Goal: Task Accomplishment & Management: Use online tool/utility

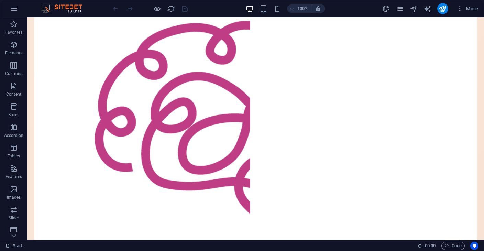
scroll to position [269, 0]
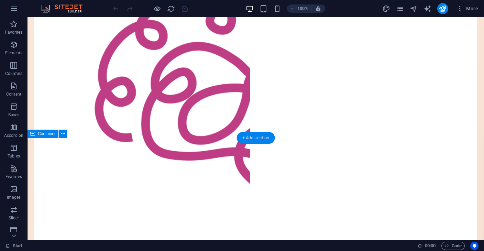
click at [252, 140] on div "+ Add section" at bounding box center [256, 138] width 38 height 12
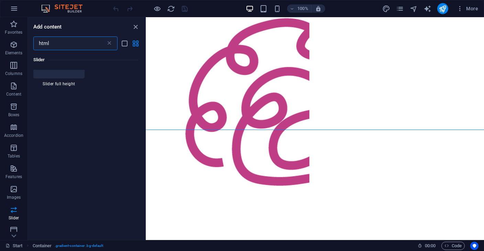
scroll to position [0, 0]
type input "html"
click at [54, 88] on div at bounding box center [45, 82] width 24 height 25
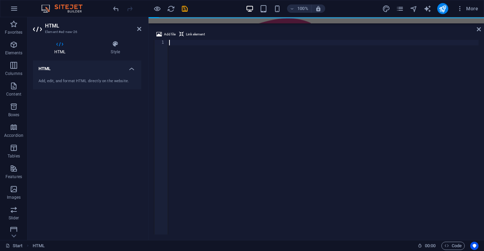
scroll to position [382, 0]
type textarea "</html>"
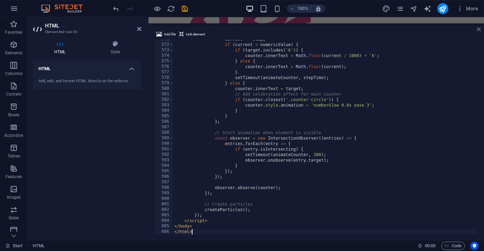
click at [477, 30] on icon at bounding box center [479, 29] width 4 height 6
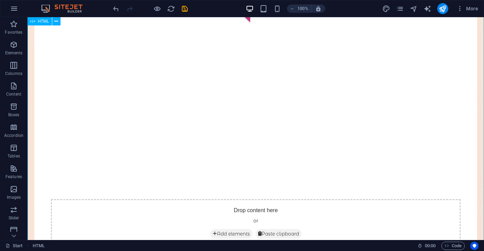
scroll to position [433, 0]
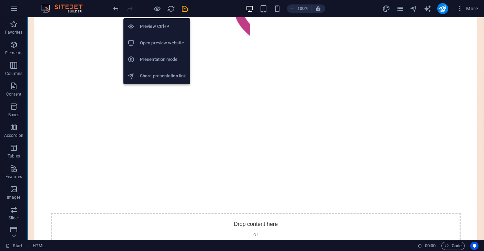
click at [157, 47] on h6 "Open preview website" at bounding box center [163, 43] width 46 height 8
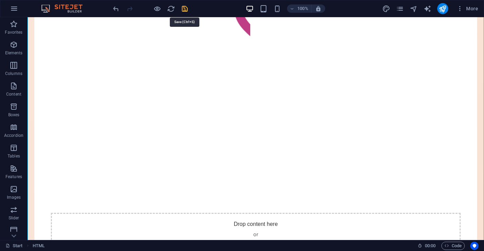
click at [182, 10] on icon "save" at bounding box center [185, 9] width 8 height 8
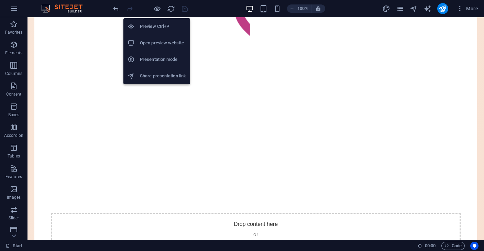
click at [167, 41] on h6 "Open preview website" at bounding box center [163, 43] width 46 height 8
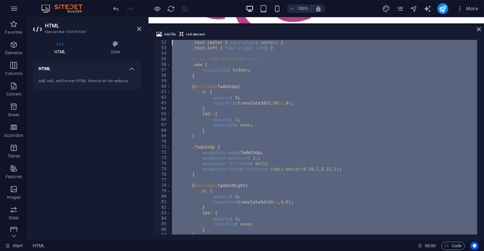
scroll to position [0, 0]
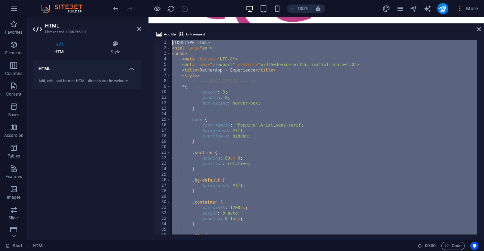
drag, startPoint x: 196, startPoint y: 230, endPoint x: 162, endPoint y: -9, distance: 241.6
click at [162, 0] on html "[DOMAIN_NAME] Start Favorites Elements Columns Content Boxes Accordion Tables F…" at bounding box center [242, 125] width 484 height 251
type textarea "</html>"
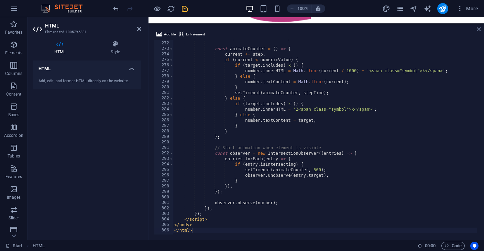
click at [477, 29] on icon at bounding box center [479, 29] width 4 height 6
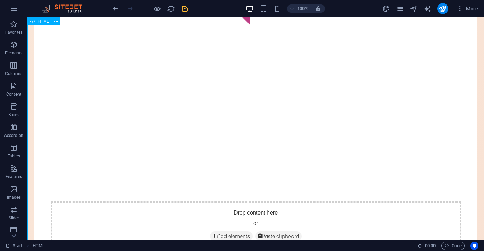
scroll to position [429, 0]
click at [185, 9] on icon "save" at bounding box center [185, 9] width 8 height 8
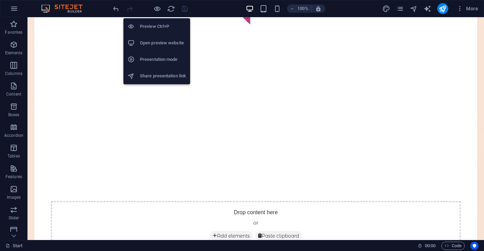
click at [163, 42] on h6 "Open preview website" at bounding box center [163, 43] width 46 height 8
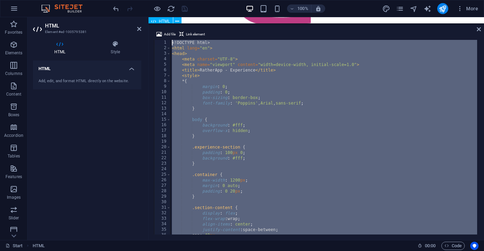
scroll to position [0, 0]
drag, startPoint x: 193, startPoint y: 229, endPoint x: 166, endPoint y: 19, distance: 211.9
click at [166, 19] on div "H2 Footer Bragi Container HTML Text HTML HTML Text Container Container Containe…" at bounding box center [317, 128] width 336 height 223
type textarea "</html>"
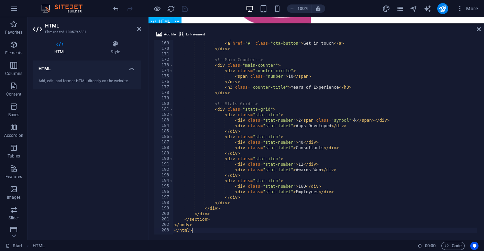
scroll to position [924, 0]
click at [480, 30] on icon at bounding box center [479, 29] width 4 height 6
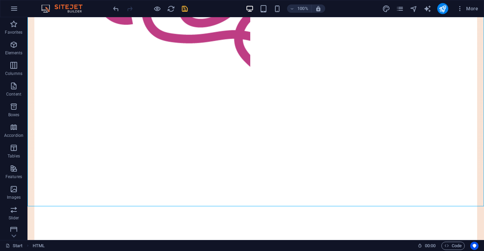
scroll to position [494, 0]
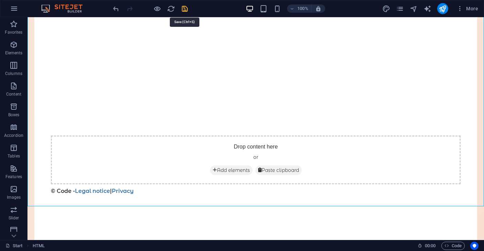
click at [183, 9] on icon "save" at bounding box center [185, 9] width 8 height 8
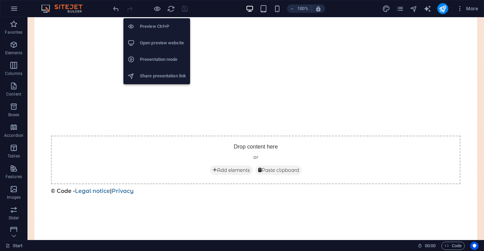
click at [159, 45] on h6 "Open preview website" at bounding box center [163, 43] width 46 height 8
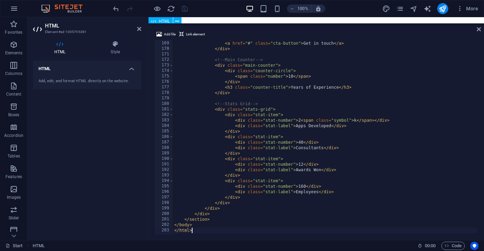
type textarea "</body> </html>"
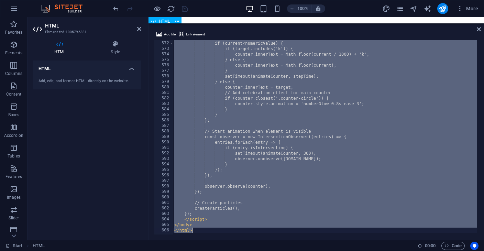
scroll to position [3142, 0]
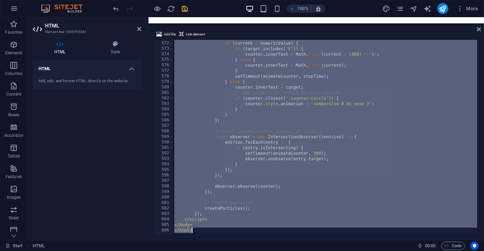
click at [270, 196] on div "current += step ; if ( current < numericValue ) { if ( target . includes ( 'k' …" at bounding box center [325, 137] width 304 height 195
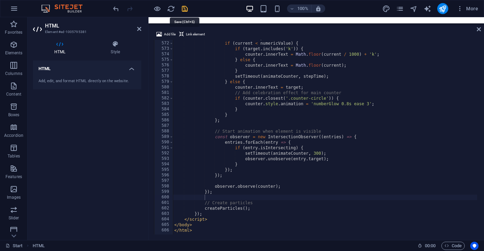
click at [183, 9] on icon "save" at bounding box center [185, 9] width 8 height 8
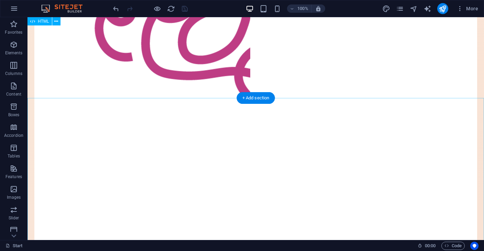
scroll to position [315, 0]
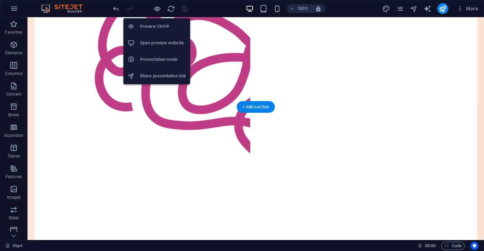
click at [163, 44] on h6 "Open preview website" at bounding box center [163, 43] width 46 height 8
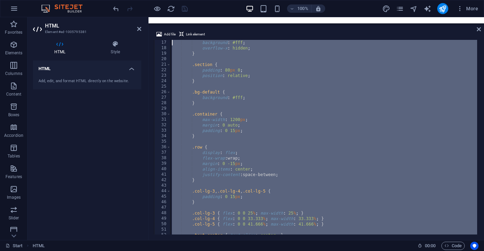
scroll to position [0, 0]
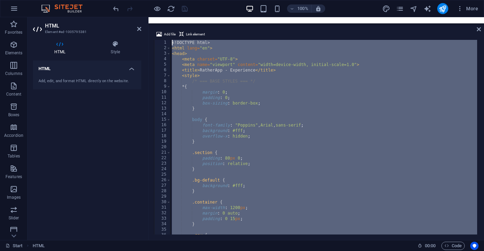
drag, startPoint x: 197, startPoint y: 229, endPoint x: 109, endPoint y: -35, distance: 278.2
click at [109, 0] on html "[DOMAIN_NAME] Start Favorites Elements Columns Content Boxes Accordion Tables F…" at bounding box center [242, 125] width 484 height 251
paste textarea "/html"
type textarea "</html>"
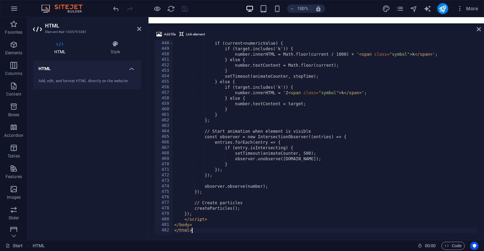
scroll to position [2460, 0]
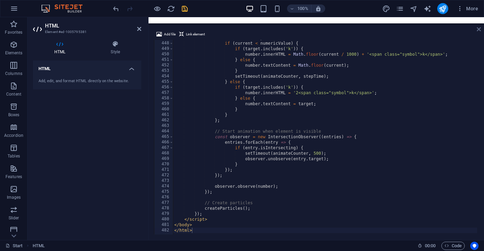
drag, startPoint x: 479, startPoint y: 30, endPoint x: 451, endPoint y: 13, distance: 33.0
click at [479, 30] on icon at bounding box center [479, 29] width 4 height 6
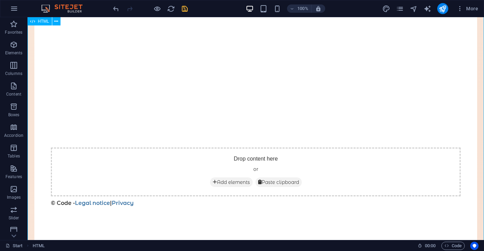
scroll to position [432, 0]
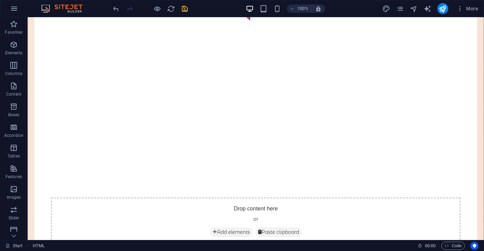
click at [180, 7] on div at bounding box center [150, 8] width 77 height 11
click at [183, 8] on icon "save" at bounding box center [185, 9] width 8 height 8
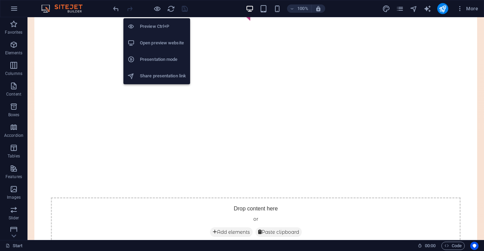
click at [160, 42] on h6 "Open preview website" at bounding box center [163, 43] width 46 height 8
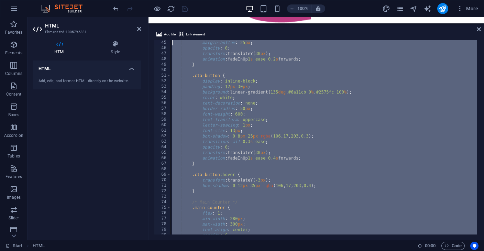
scroll to position [0, 0]
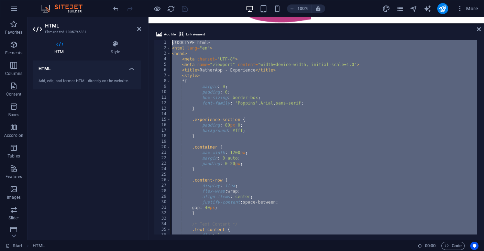
drag, startPoint x: 196, startPoint y: 230, endPoint x: 156, endPoint y: -36, distance: 268.7
click at [156, 0] on html "[DOMAIN_NAME] Start Favorites Elements Columns Content Boxes Accordion Tables F…" at bounding box center [242, 125] width 484 height 251
type textarea "</html>"
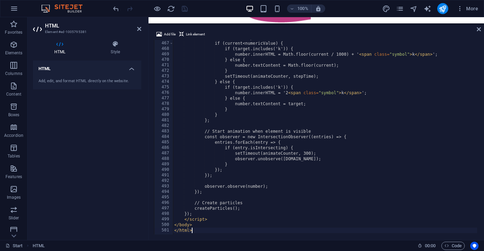
scroll to position [2564, 0]
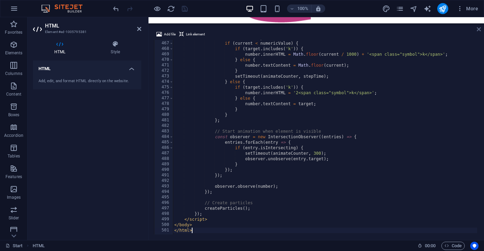
click at [477, 28] on icon at bounding box center [479, 29] width 4 height 6
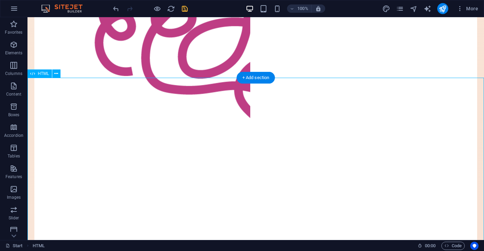
scroll to position [320, 0]
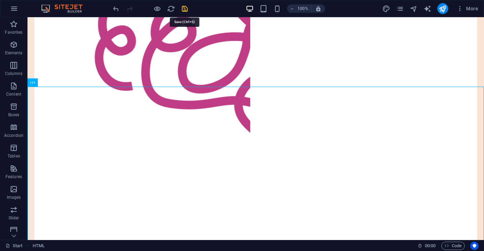
click at [184, 8] on icon "save" at bounding box center [185, 9] width 8 height 8
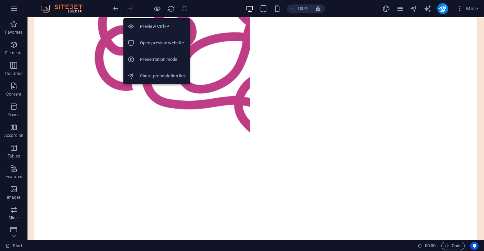
click at [162, 48] on li "Open preview website" at bounding box center [157, 43] width 67 height 17
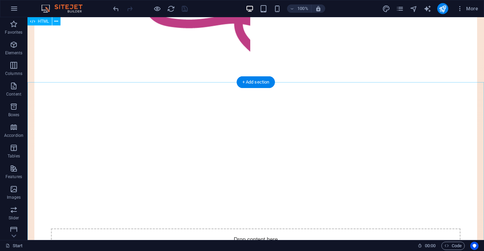
scroll to position [310, 0]
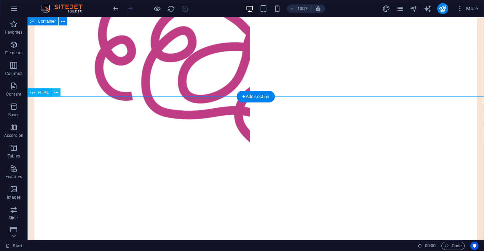
click at [56, 93] on icon at bounding box center [56, 92] width 4 height 7
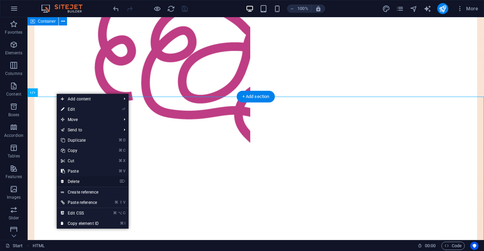
click at [80, 184] on link "⌦ Delete" at bounding box center [80, 181] width 46 height 10
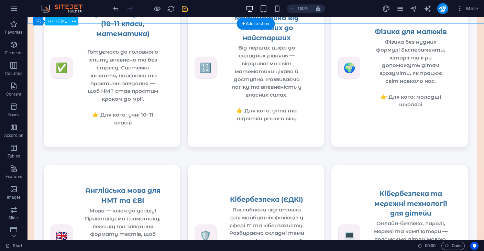
scroll to position [784, 0]
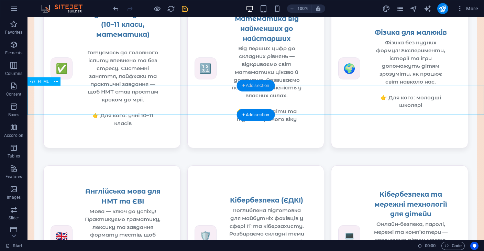
click at [258, 88] on div "+ Add section" at bounding box center [256, 86] width 38 height 12
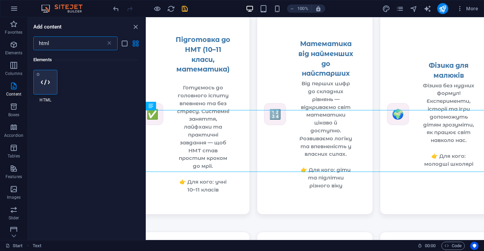
click at [46, 81] on icon at bounding box center [45, 82] width 9 height 9
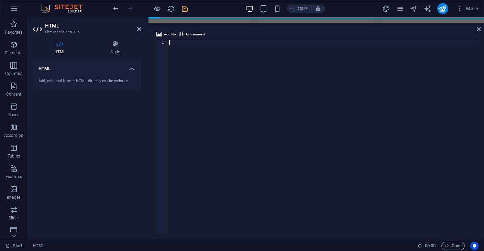
scroll to position [939, 0]
type textarea "</html>"
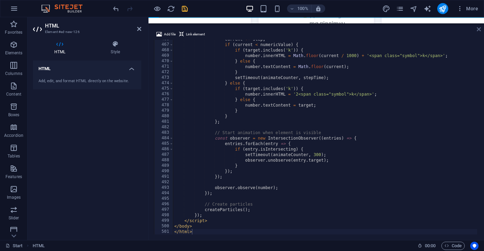
click at [480, 31] on icon at bounding box center [479, 29] width 4 height 6
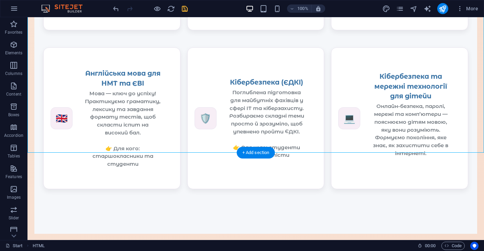
scroll to position [955, 0]
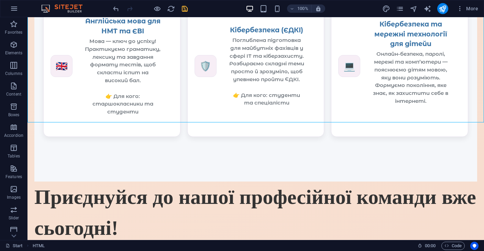
click at [187, 7] on icon "save" at bounding box center [185, 9] width 8 height 8
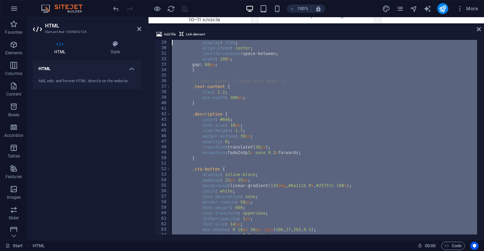
scroll to position [0, 0]
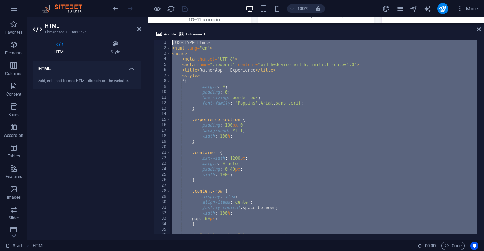
drag, startPoint x: 200, startPoint y: 229, endPoint x: 109, endPoint y: -4, distance: 249.8
click at [109, 0] on html "[DOMAIN_NAME] Start Favorites Elements Columns Content Boxes Accordion Tables F…" at bounding box center [242, 125] width 484 height 251
paste textarea "/html"
type textarea "</html>"
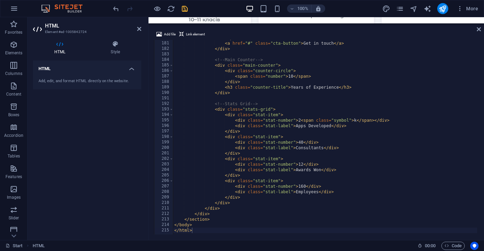
click at [476, 30] on div "Add file Link element </html> 180 181 182 183 184 185 186 187 188 189 190 191 1…" at bounding box center [317, 132] width 336 height 215
click at [479, 30] on icon at bounding box center [479, 29] width 4 height 6
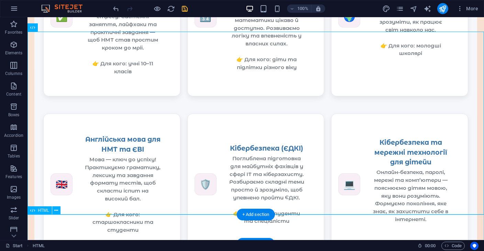
scroll to position [831, 0]
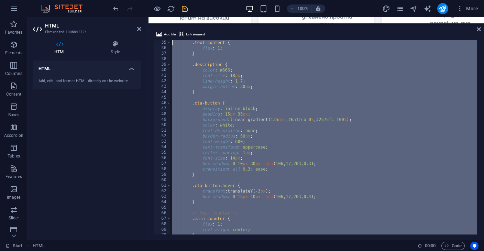
scroll to position [0, 0]
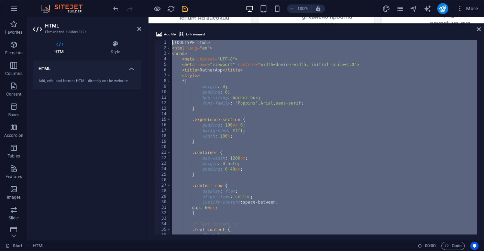
drag, startPoint x: 202, startPoint y: 228, endPoint x: 159, endPoint y: -34, distance: 265.6
click at [159, 0] on html "[DOMAIN_NAME] Start Favorites Elements Columns Content Boxes Accordion Tables F…" at bounding box center [242, 125] width 484 height 251
paste textarea "/html"
type textarea "</html>"
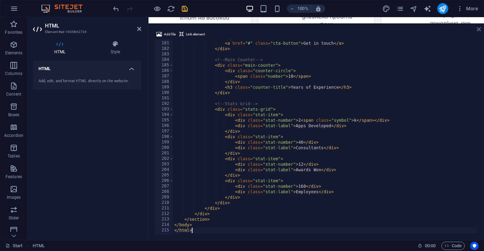
click at [479, 32] on icon at bounding box center [479, 29] width 4 height 6
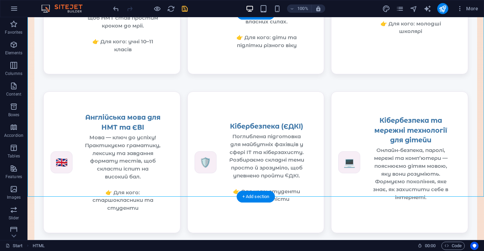
scroll to position [862, 0]
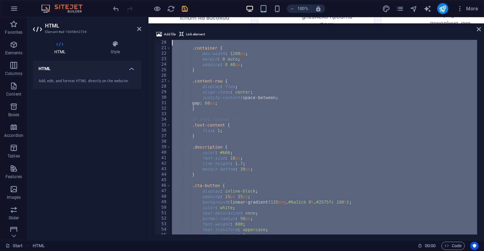
scroll to position [0, 0]
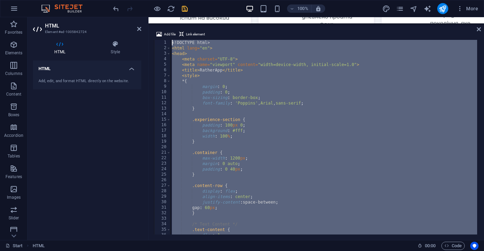
drag, startPoint x: 203, startPoint y: 231, endPoint x: 145, endPoint y: 5, distance: 233.1
click at [145, 17] on section "Favorites Elements Columns Content Boxes Accordion Tables Features Images Slide…" at bounding box center [242, 128] width 484 height 223
type textarea "</html>"
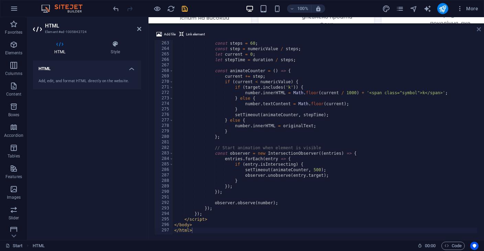
click at [480, 30] on icon at bounding box center [479, 29] width 4 height 6
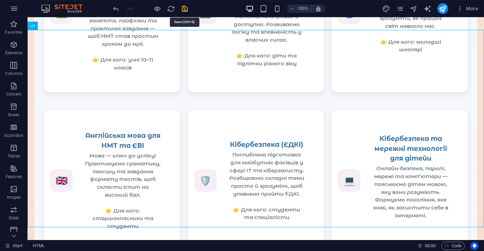
click at [187, 7] on icon "save" at bounding box center [185, 9] width 8 height 8
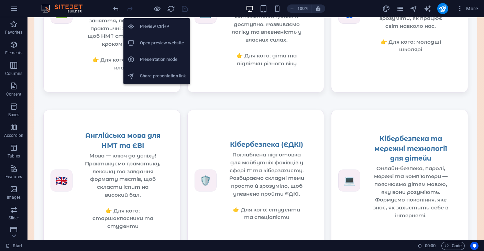
click at [160, 42] on h6 "Open preview website" at bounding box center [163, 43] width 46 height 8
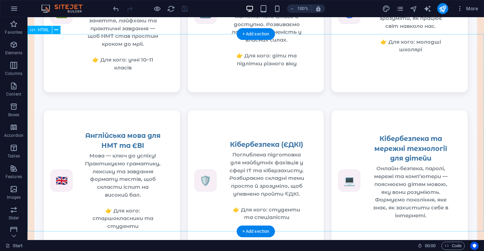
scroll to position [886, 0]
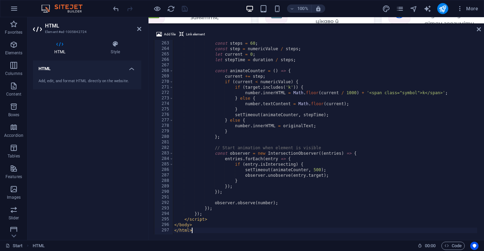
scroll to position [1124, 0]
drag, startPoint x: 479, startPoint y: 31, endPoint x: 234, endPoint y: 81, distance: 250.4
click at [479, 31] on icon at bounding box center [479, 29] width 4 height 6
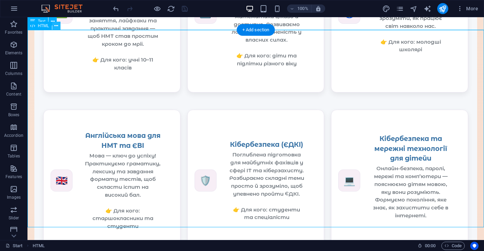
click at [56, 26] on icon at bounding box center [56, 25] width 4 height 7
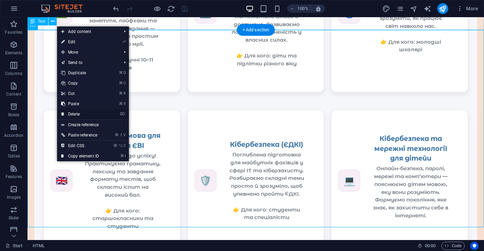
click at [84, 116] on link "⌦ Delete" at bounding box center [80, 114] width 46 height 10
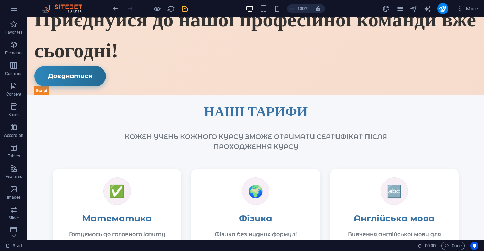
scroll to position [1005, 0]
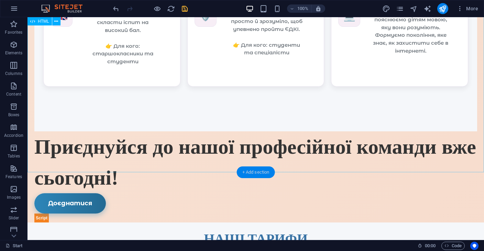
click at [243, 171] on div "+ Add section" at bounding box center [256, 173] width 38 height 12
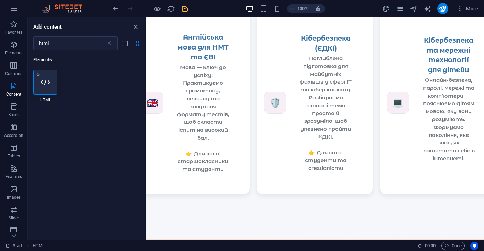
click at [47, 82] on icon at bounding box center [45, 82] width 9 height 9
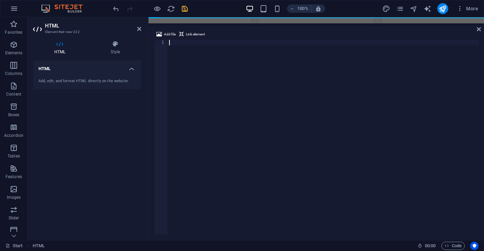
scroll to position [1246, 0]
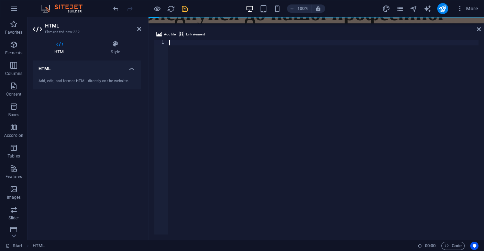
type textarea "</html>"
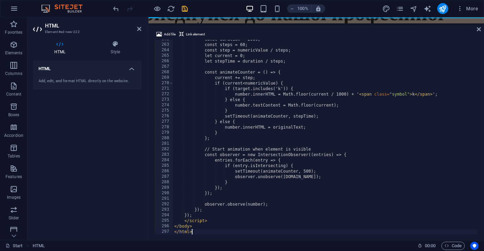
scroll to position [1440, 0]
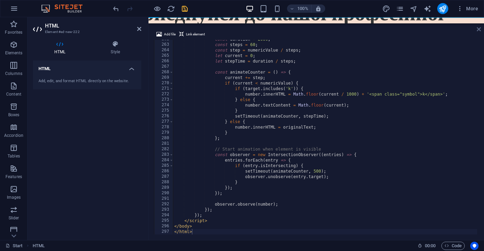
drag, startPoint x: 480, startPoint y: 31, endPoint x: 452, endPoint y: 13, distance: 32.7
click at [480, 31] on icon at bounding box center [479, 29] width 4 height 6
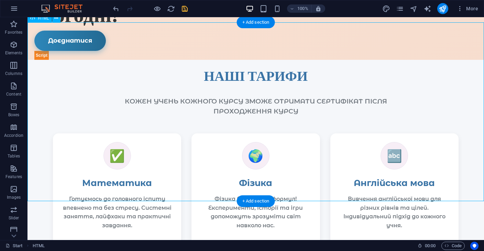
scroll to position [1170, 0]
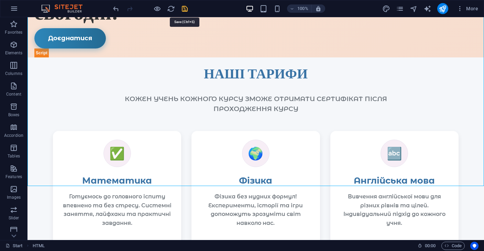
click at [182, 10] on icon "save" at bounding box center [185, 9] width 8 height 8
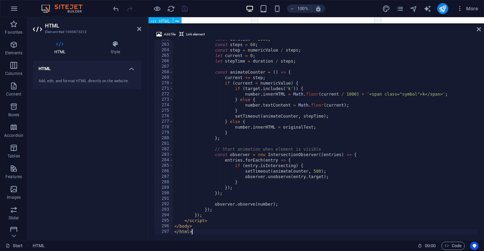
scroll to position [1415, 0]
drag, startPoint x: 478, startPoint y: 27, endPoint x: 451, endPoint y: 10, distance: 32.5
click at [478, 27] on icon at bounding box center [479, 29] width 4 height 6
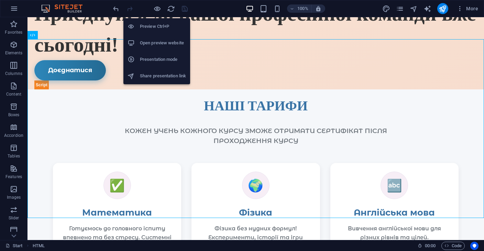
click at [158, 39] on li "Open preview website" at bounding box center [157, 43] width 67 height 17
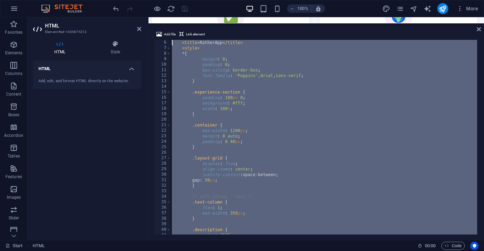
scroll to position [0, 0]
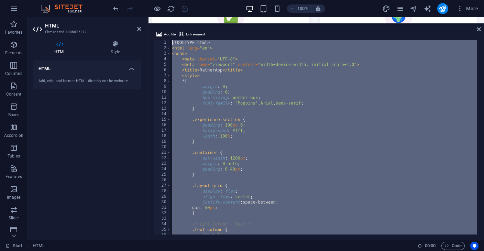
drag, startPoint x: 199, startPoint y: 230, endPoint x: 121, endPoint y: -27, distance: 268.3
click at [121, 0] on html "[DOMAIN_NAME] Start Favorites Elements Columns Content Boxes Accordion Tables F…" at bounding box center [242, 125] width 484 height 251
type textarea "</html>"
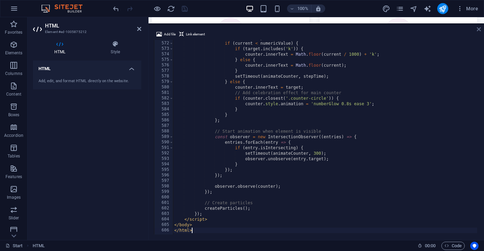
click at [478, 30] on icon at bounding box center [479, 29] width 4 height 6
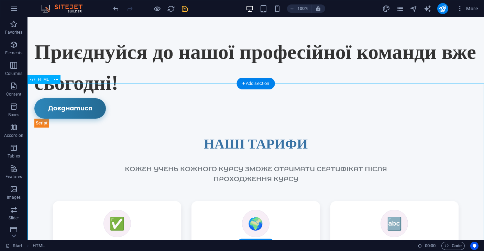
scroll to position [1106, 0]
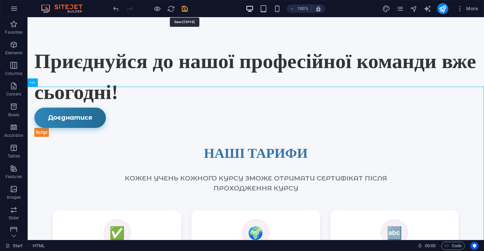
click at [186, 10] on icon "save" at bounding box center [185, 9] width 8 height 8
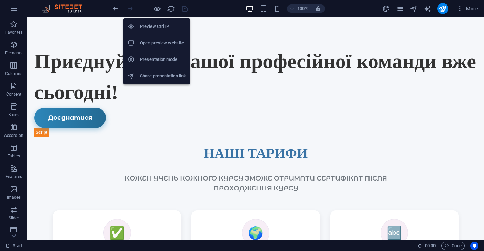
click at [156, 43] on h6 "Open preview website" at bounding box center [163, 43] width 46 height 8
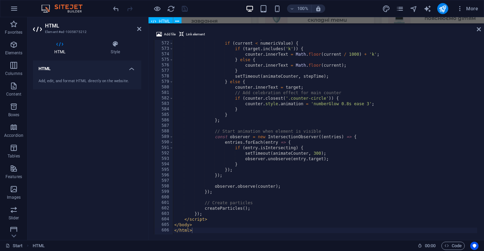
scroll to position [1362, 0]
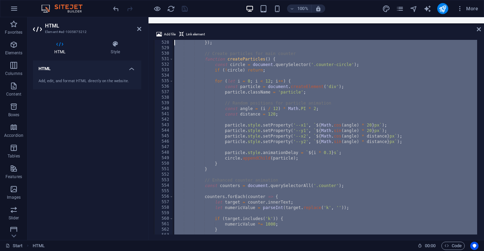
drag, startPoint x: 196, startPoint y: 227, endPoint x: 162, endPoint y: 11, distance: 218.7
click at [162, 17] on section "Favorites Elements Columns Content Boxes Accordion Tables Features Images Slide…" at bounding box center [242, 128] width 484 height 223
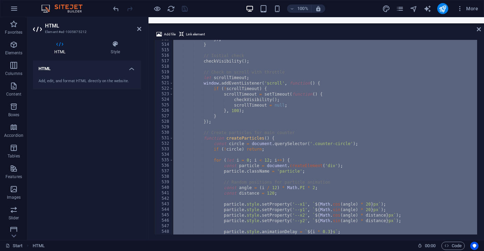
scroll to position [0, 1]
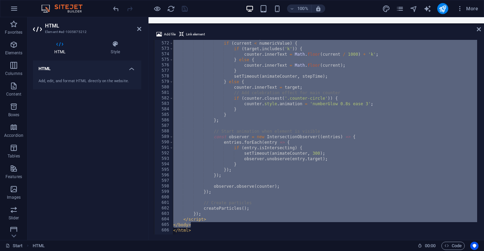
click at [195, 228] on div "current += step ; if ( current < numericValue ) { if ( target . includes ( 'k' …" at bounding box center [371, 137] width 399 height 204
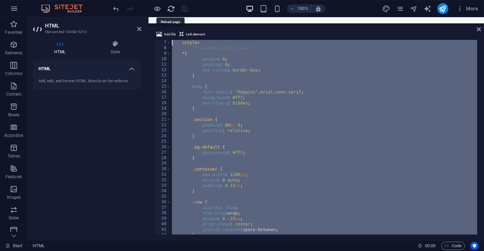
scroll to position [0, 0]
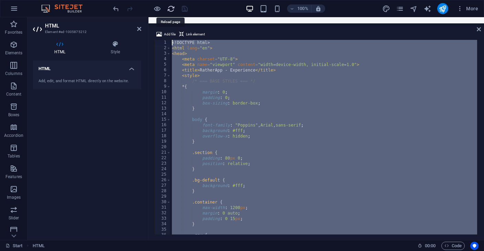
drag, startPoint x: 193, startPoint y: 230, endPoint x: 170, endPoint y: 6, distance: 225.8
click at [170, 17] on section "Favorites Elements Columns Content Boxes Accordion Tables Features Images Slide…" at bounding box center [242, 128] width 484 height 223
paste textarea "/html"
type textarea "</html>"
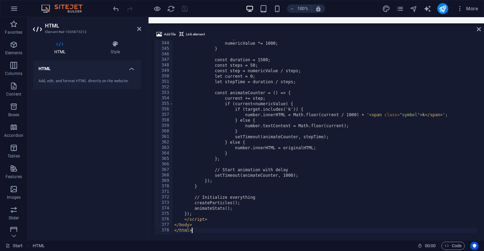
scroll to position [1887, 0]
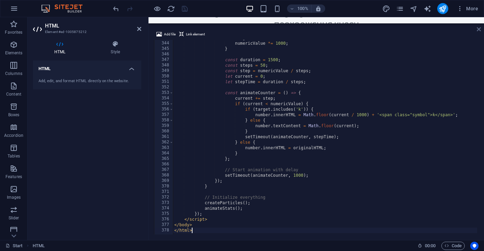
click at [478, 29] on icon at bounding box center [479, 29] width 4 height 6
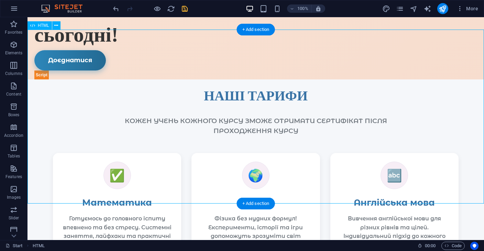
scroll to position [1143, 0]
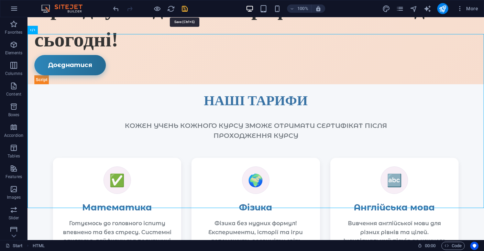
click at [185, 10] on icon "save" at bounding box center [185, 9] width 8 height 8
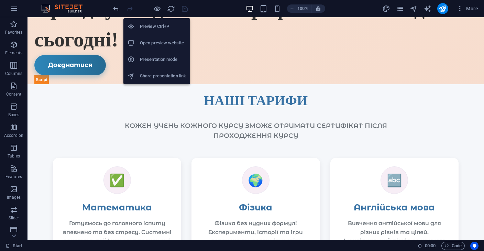
click at [161, 42] on h6 "Open preview website" at bounding box center [163, 43] width 46 height 8
click at [163, 46] on h6 "Open preview website" at bounding box center [163, 43] width 46 height 8
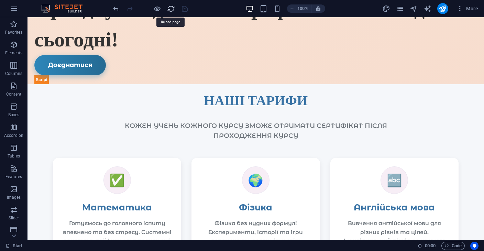
click at [174, 10] on icon "reload" at bounding box center [171, 9] width 8 height 8
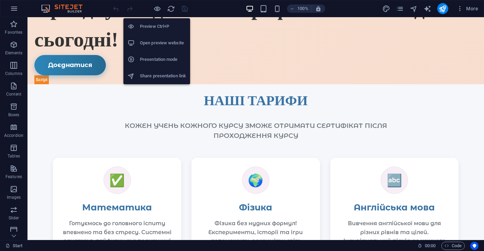
click at [156, 57] on h6 "Presentation mode" at bounding box center [163, 59] width 46 height 8
click at [159, 42] on h6 "Open preview website" at bounding box center [163, 43] width 46 height 8
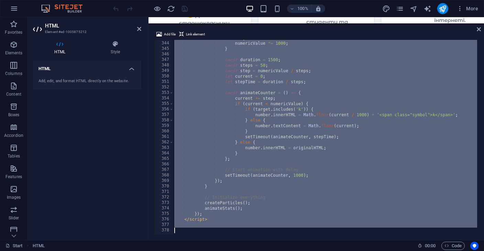
scroll to position [1887, 0]
drag, startPoint x: 175, startPoint y: 42, endPoint x: 238, endPoint y: 240, distance: 208.0
click at [238, 240] on section "Favorites Elements Columns Content Boxes Accordion Tables Features Images Slide…" at bounding box center [242, 128] width 484 height 223
type textarea "</script>"
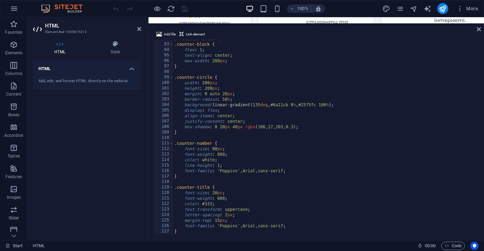
scroll to position [363, 0]
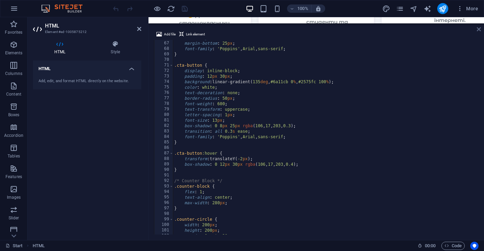
click at [478, 29] on icon at bounding box center [479, 29] width 4 height 6
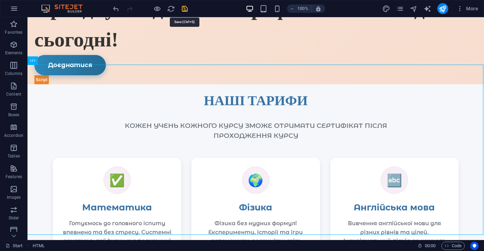
click at [188, 8] on icon "save" at bounding box center [185, 9] width 8 height 8
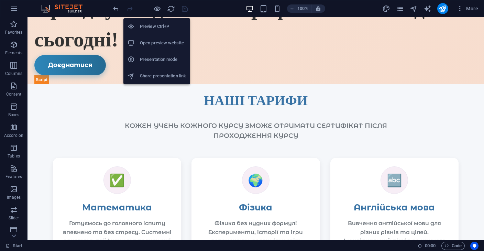
click at [157, 42] on h6 "Open preview website" at bounding box center [163, 43] width 46 height 8
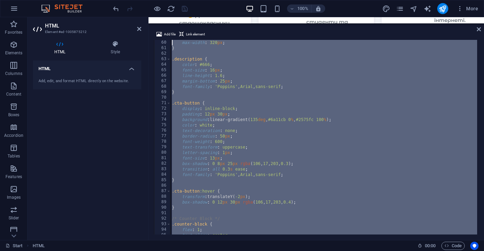
scroll to position [0, 0]
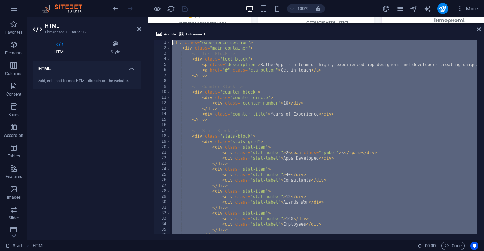
drag, startPoint x: 200, startPoint y: 229, endPoint x: 111, endPoint y: -35, distance: 279.5
click at [111, 0] on html "[DOMAIN_NAME] Start Favorites Elements Columns Content Boxes Accordion Tables F…" at bounding box center [242, 125] width 484 height 251
paste textarea "/script"
type textarea "</script>"
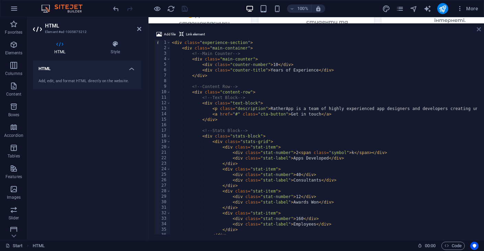
click at [477, 32] on link at bounding box center [479, 29] width 4 height 6
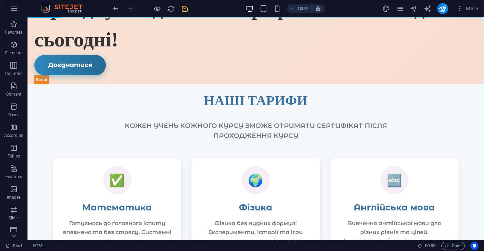
click at [187, 9] on icon "save" at bounding box center [185, 9] width 8 height 8
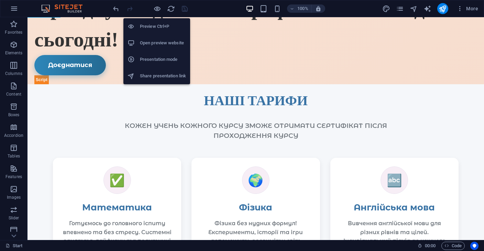
click at [157, 47] on h6 "Open preview website" at bounding box center [163, 43] width 46 height 8
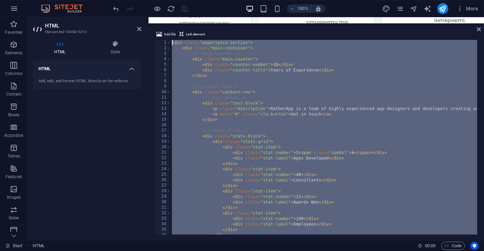
drag, startPoint x: 198, startPoint y: 229, endPoint x: 104, endPoint y: -31, distance: 276.2
click at [104, 0] on html "[DOMAIN_NAME] Start Favorites Elements Columns Content Boxes Accordion Tables F…" at bounding box center [242, 125] width 484 height 251
type textarea "</html>"
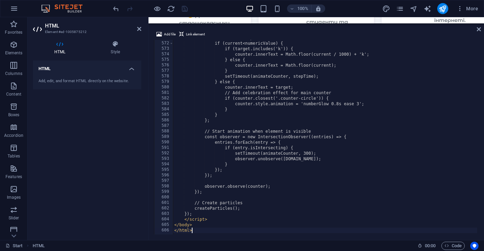
scroll to position [3142, 0]
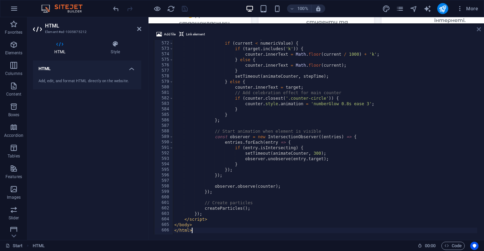
click at [477, 29] on icon at bounding box center [479, 29] width 4 height 6
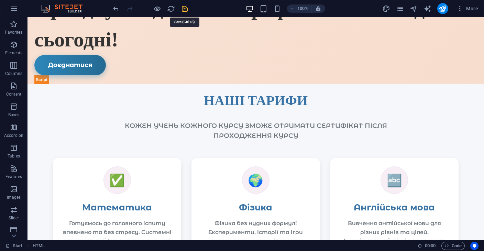
click at [185, 9] on icon "save" at bounding box center [185, 9] width 8 height 8
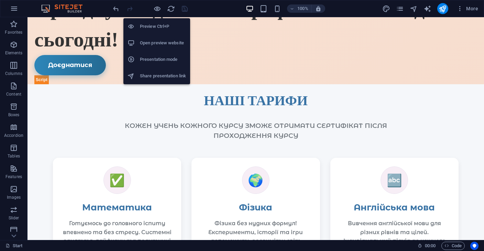
click at [162, 40] on h6 "Open preview website" at bounding box center [163, 43] width 46 height 8
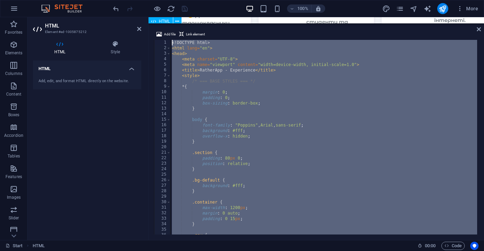
scroll to position [0, 0]
drag, startPoint x: 199, startPoint y: 229, endPoint x: 163, endPoint y: 17, distance: 215.3
click at [163, 17] on section "Favorites Elements Columns Content Boxes Accordion Tables Features Images Slide…" at bounding box center [242, 128] width 484 height 223
paste textarea "/html"
type textarea "</html>"
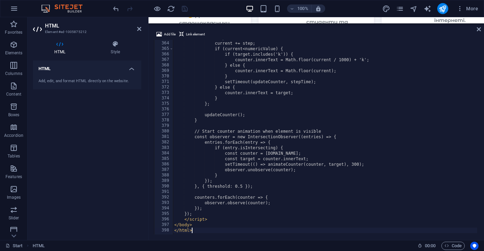
scroll to position [1997, 0]
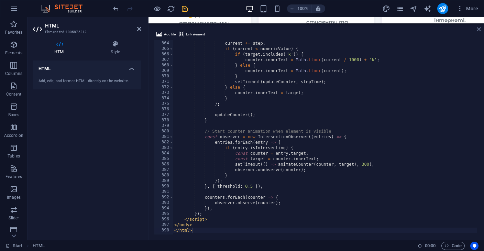
click at [480, 29] on icon at bounding box center [479, 29] width 4 height 6
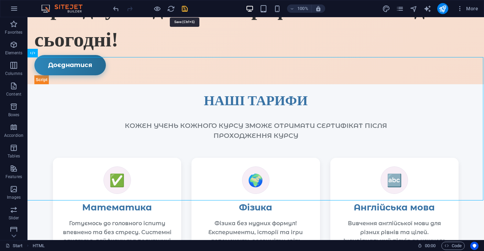
click at [186, 7] on icon "save" at bounding box center [185, 9] width 8 height 8
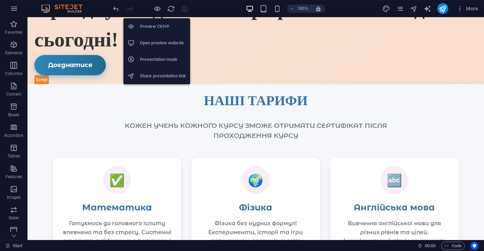
click at [161, 42] on h6 "Open preview website" at bounding box center [163, 43] width 46 height 8
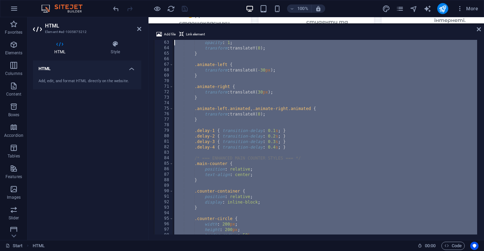
scroll to position [0, 0]
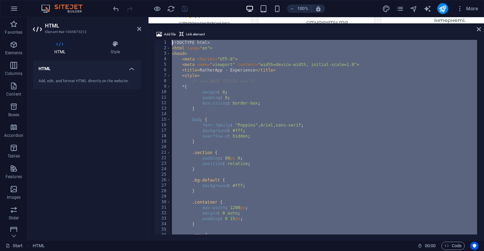
drag, startPoint x: 201, startPoint y: 230, endPoint x: 109, endPoint y: -36, distance: 281.2
click at [109, 0] on html "[DOMAIN_NAME] Start Favorites Elements Columns Content Boxes Accordion Tables F…" at bounding box center [242, 125] width 484 height 251
click at [367, 135] on div "<! DOCTYPE html > < html lang = "en" > < head > < meta charset = "UTF-8" > < me…" at bounding box center [370, 142] width 399 height 204
drag, startPoint x: 198, startPoint y: 230, endPoint x: 131, endPoint y: -36, distance: 273.8
click at [131, 0] on html "[DOMAIN_NAME] Start Favorites Elements Columns Content Boxes Accordion Tables F…" at bounding box center [242, 125] width 484 height 251
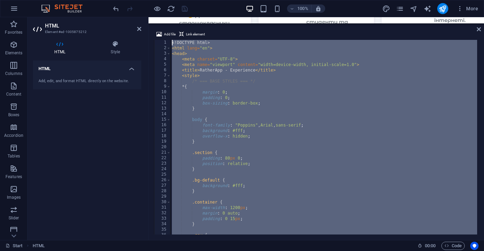
paste textarea "/html"
type textarea "</html>"
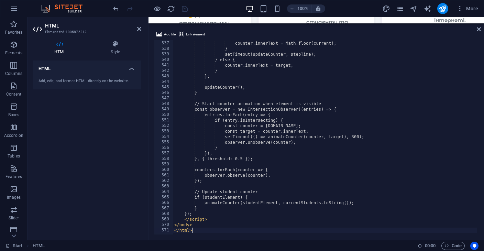
scroll to position [2950, 0]
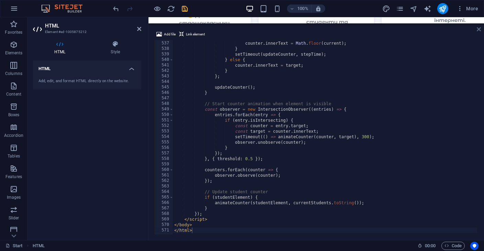
click at [480, 29] on icon at bounding box center [479, 29] width 4 height 6
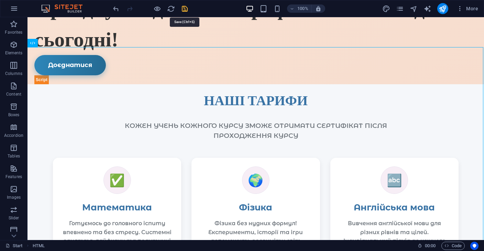
click at [184, 8] on icon "save" at bounding box center [185, 9] width 8 height 8
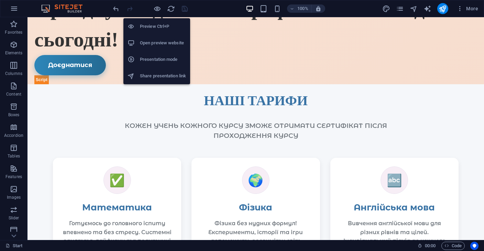
click at [157, 46] on h6 "Open preview website" at bounding box center [163, 43] width 46 height 8
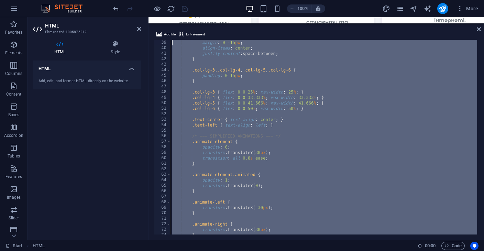
scroll to position [0, 0]
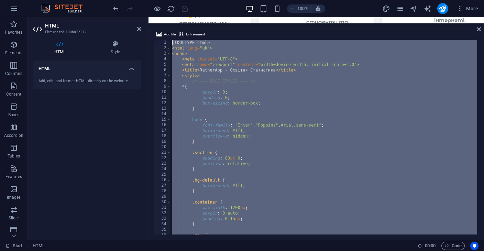
drag, startPoint x: 197, startPoint y: 229, endPoint x: 134, endPoint y: -11, distance: 248.5
click at [134, 0] on html "[DOMAIN_NAME] Start Favorites Elements Columns Content Boxes Accordion Tables F…" at bounding box center [242, 125] width 484 height 251
type textarea "</html>"
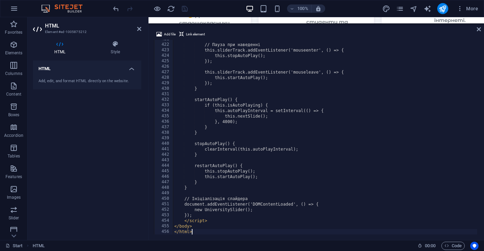
scroll to position [2315, 0]
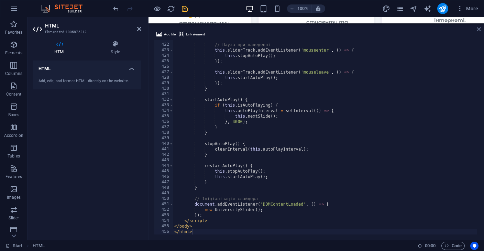
click at [481, 29] on div "Add file Link element </html> 421 422 423 424 425 426 427 428 429 430 431 432 4…" at bounding box center [317, 132] width 336 height 215
click at [477, 29] on icon at bounding box center [479, 29] width 4 height 6
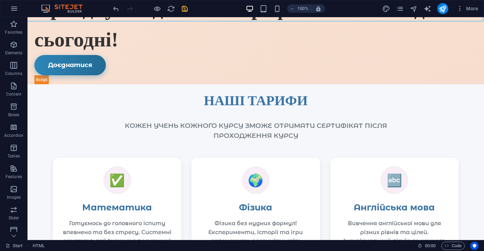
click at [183, 8] on icon "save" at bounding box center [185, 9] width 8 height 8
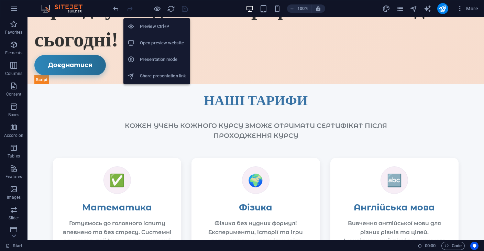
click at [159, 45] on h6 "Open preview website" at bounding box center [163, 43] width 46 height 8
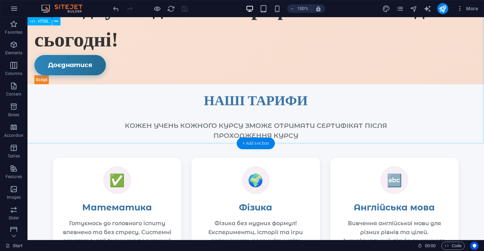
click at [247, 143] on div "+ Add section" at bounding box center [256, 144] width 38 height 12
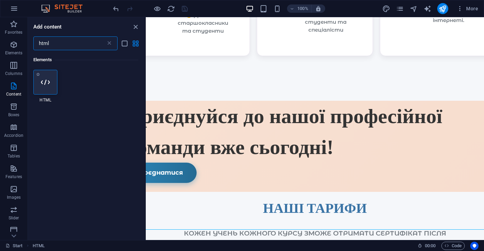
click at [49, 84] on icon at bounding box center [45, 82] width 9 height 9
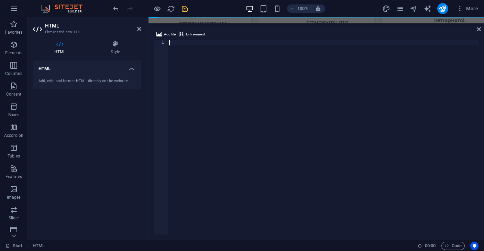
type textarea "</html>"
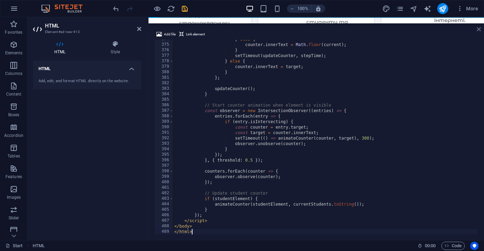
click at [479, 30] on icon at bounding box center [479, 29] width 4 height 6
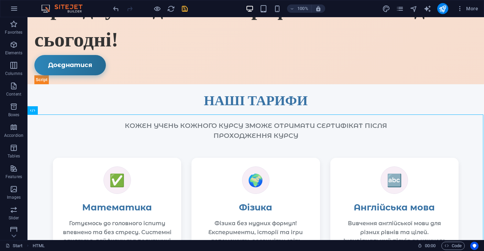
click at [183, 9] on icon "save" at bounding box center [185, 9] width 8 height 8
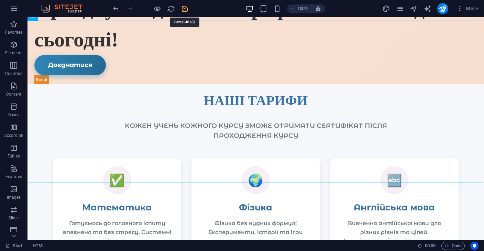
click at [183, 5] on icon "save" at bounding box center [185, 9] width 8 height 8
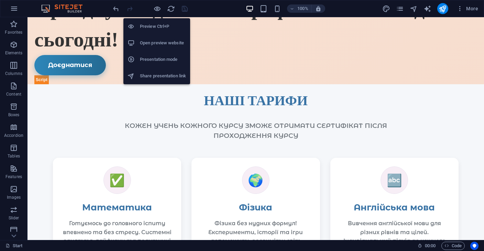
click at [166, 39] on li "Open preview website" at bounding box center [157, 43] width 67 height 17
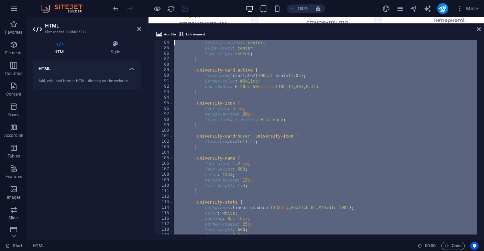
scroll to position [0, 0]
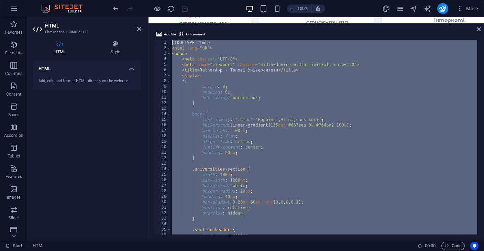
drag, startPoint x: 197, startPoint y: 232, endPoint x: 142, endPoint y: -36, distance: 273.3
click at [142, 0] on html "[DOMAIN_NAME] Start Favorites Elements Columns Content Boxes Accordion Tables F…" at bounding box center [242, 125] width 484 height 251
type textarea "</html>"
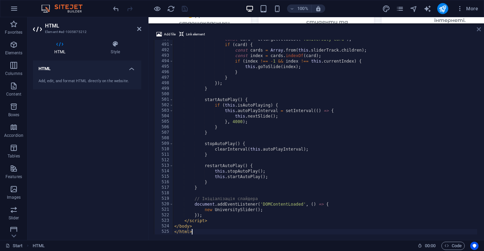
click at [478, 28] on icon at bounding box center [479, 29] width 4 height 6
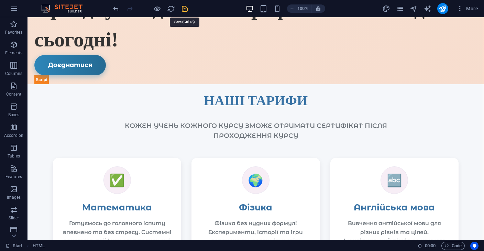
click at [182, 11] on icon "save" at bounding box center [185, 9] width 8 height 8
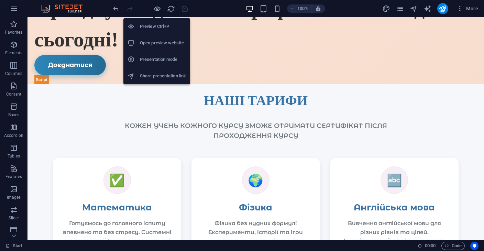
click at [165, 41] on h6 "Open preview website" at bounding box center [163, 43] width 46 height 8
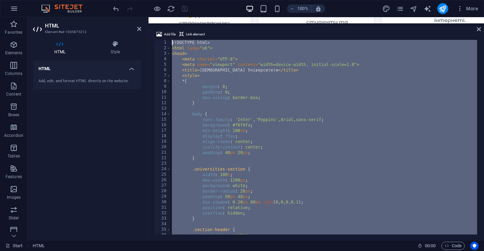
scroll to position [0, 0]
drag, startPoint x: 200, startPoint y: 231, endPoint x: 154, endPoint y: -36, distance: 270.9
click at [154, 0] on html "[DOMAIN_NAME] Start Favorites Elements Columns Content Boxes Accordion Tables F…" at bounding box center [242, 125] width 484 height 251
type textarea "</html>"
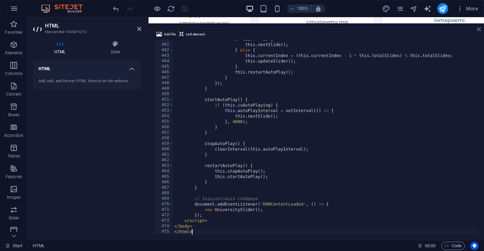
click at [477, 28] on icon at bounding box center [479, 29] width 4 height 6
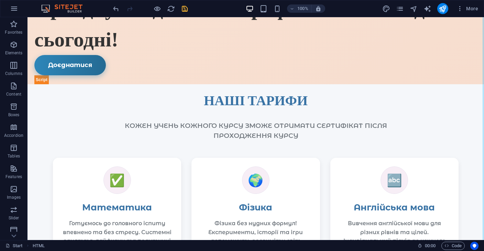
click at [186, 10] on icon "save" at bounding box center [185, 9] width 8 height 8
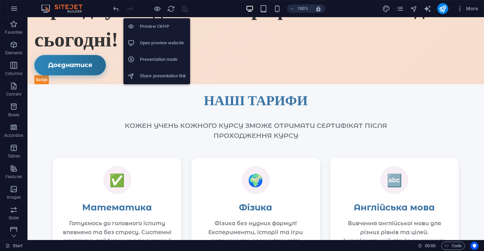
click at [160, 45] on h6 "Open preview website" at bounding box center [163, 43] width 46 height 8
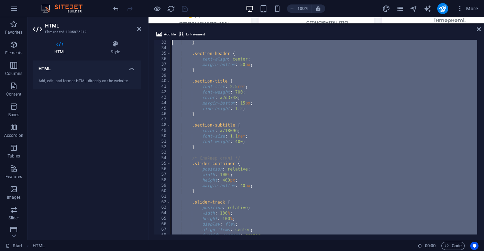
scroll to position [0, 0]
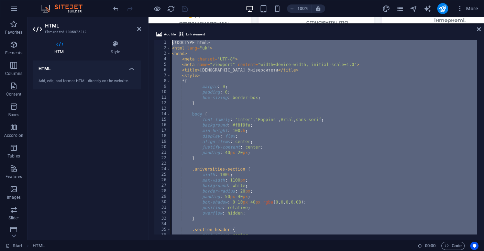
drag, startPoint x: 198, startPoint y: 230, endPoint x: 142, endPoint y: -2, distance: 239.3
click at [142, 0] on html "[DOMAIN_NAME] Start Favorites Elements Columns Content Boxes Accordion Tables F…" at bounding box center [242, 125] width 484 height 251
paste textarea "/html"
type textarea "</html>"
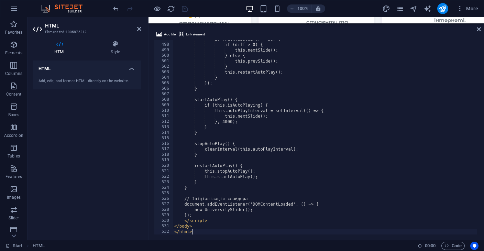
scroll to position [2735, 0]
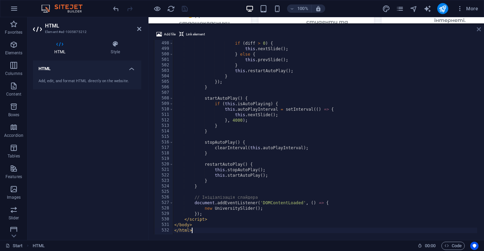
click at [480, 30] on icon at bounding box center [479, 29] width 4 height 6
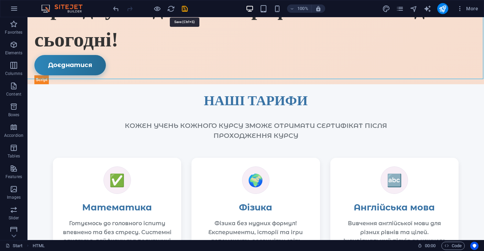
click at [184, 8] on icon "save" at bounding box center [185, 9] width 8 height 8
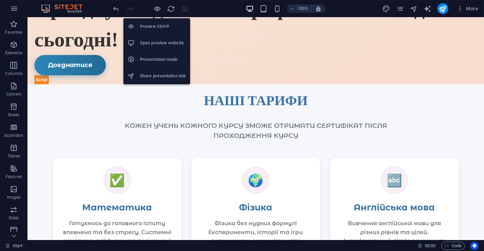
click at [159, 45] on h6 "Open preview website" at bounding box center [163, 43] width 46 height 8
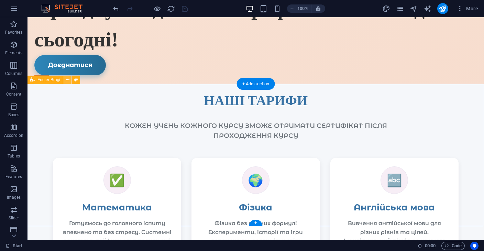
click at [67, 82] on icon at bounding box center [68, 79] width 4 height 7
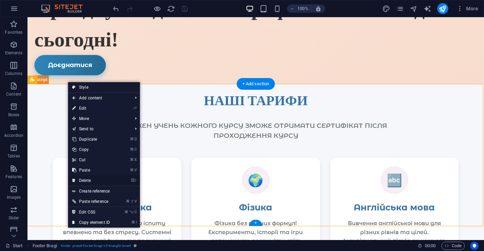
click at [93, 183] on link "⌦ Delete" at bounding box center [91, 180] width 46 height 10
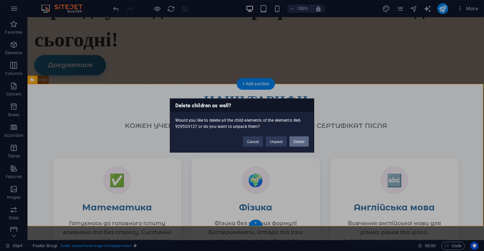
click at [294, 143] on button "Delete" at bounding box center [299, 142] width 19 height 10
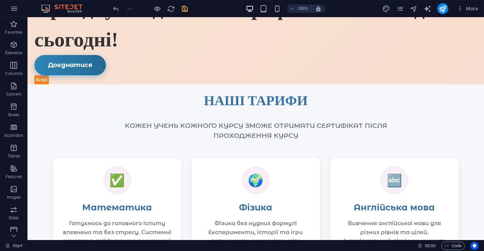
click at [184, 11] on icon "save" at bounding box center [185, 9] width 8 height 8
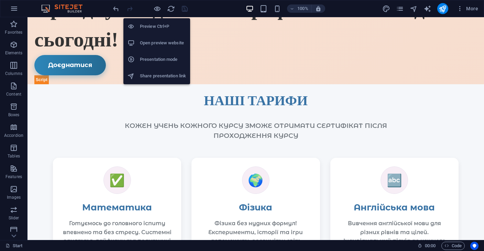
click at [161, 42] on h6 "Open preview website" at bounding box center [163, 43] width 46 height 8
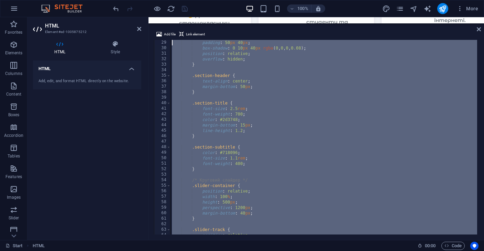
scroll to position [0, 0]
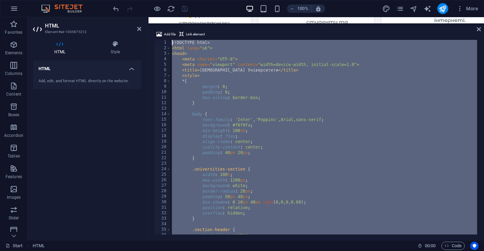
drag, startPoint x: 195, startPoint y: 230, endPoint x: 132, endPoint y: -7, distance: 245.3
click at [132, 0] on html "[DOMAIN_NAME] Start Favorites Elements Columns Content Boxes Accordion Tables F…" at bounding box center [242, 125] width 484 height 251
type textarea "</html>"
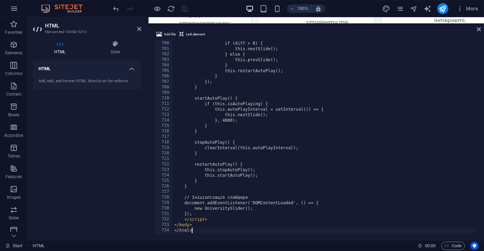
scroll to position [3847, 0]
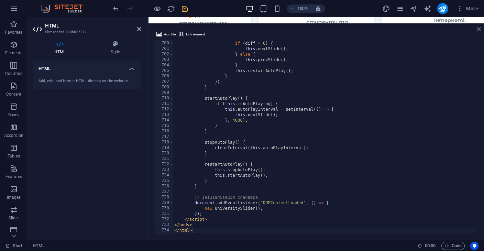
click at [479, 30] on icon at bounding box center [479, 29] width 4 height 6
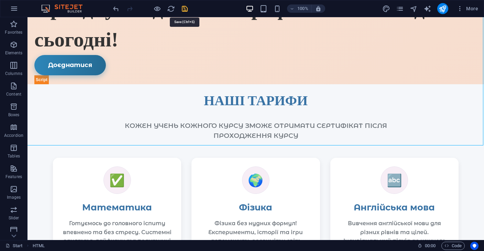
click at [184, 9] on icon "save" at bounding box center [185, 9] width 8 height 8
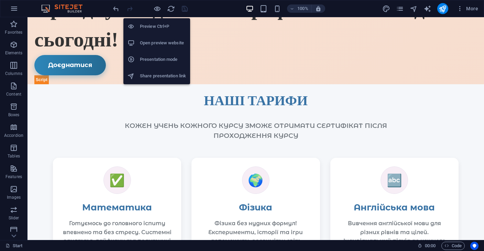
click at [162, 41] on h6 "Open preview website" at bounding box center [163, 43] width 46 height 8
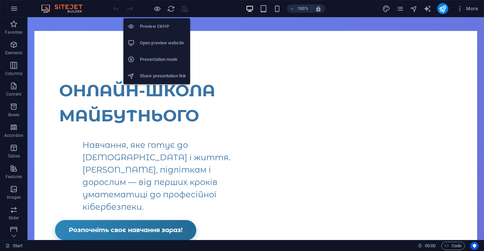
click at [158, 38] on li "Open preview website" at bounding box center [157, 43] width 67 height 17
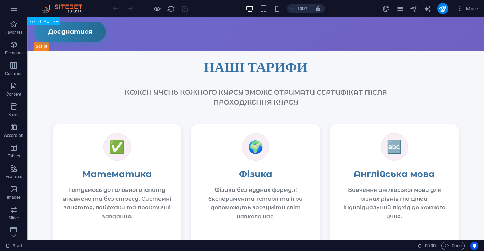
scroll to position [1371, 0]
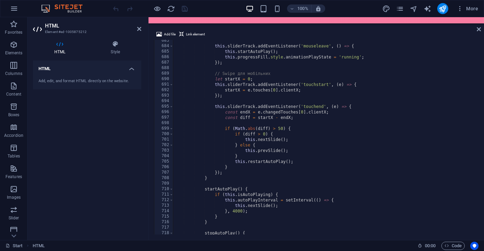
scroll to position [3847, 0]
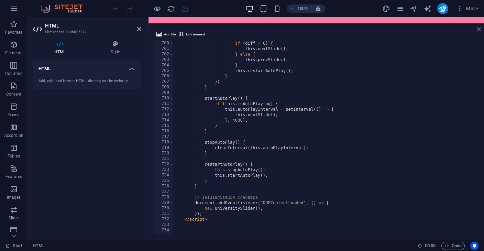
click at [478, 30] on icon at bounding box center [479, 29] width 4 height 6
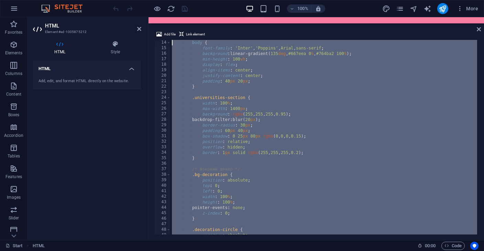
scroll to position [0, 0]
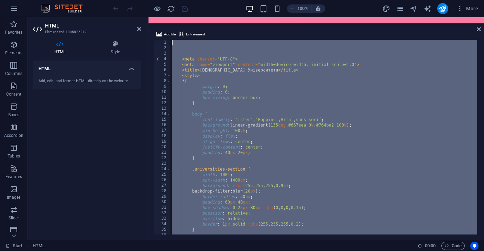
drag, startPoint x: 182, startPoint y: 227, endPoint x: 139, endPoint y: 23, distance: 208.1
click at [139, 23] on div "HTML Element #ed-1005875212 HTML Style HTML Add, edit, and format HTML directly…" at bounding box center [256, 128] width 457 height 223
type textarea "</html>"
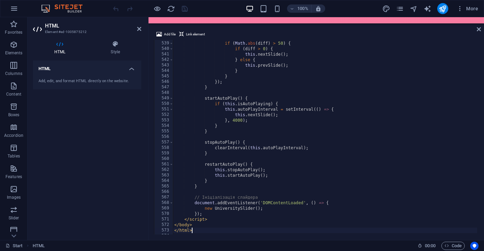
scroll to position [2965, 0]
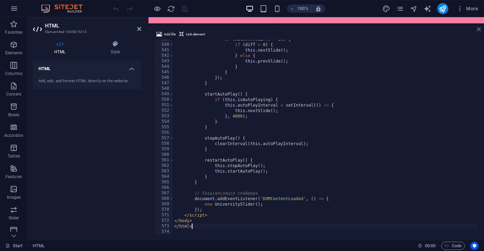
click at [480, 30] on icon at bounding box center [479, 29] width 4 height 6
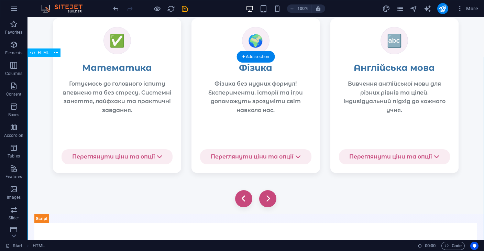
scroll to position [1281, 0]
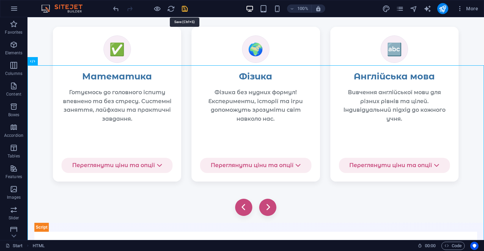
click at [183, 7] on icon "save" at bounding box center [185, 9] width 8 height 8
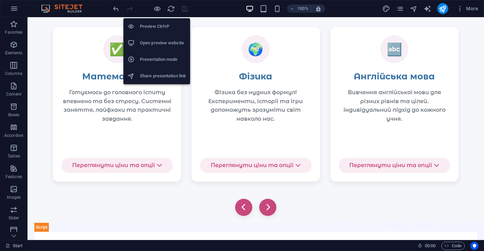
click at [160, 42] on h6 "Open preview website" at bounding box center [163, 43] width 46 height 8
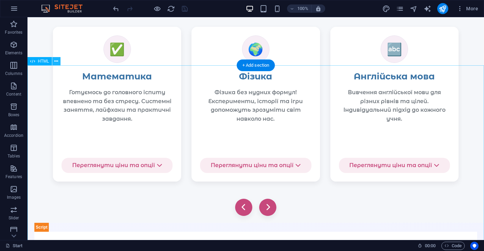
click at [55, 64] on icon at bounding box center [56, 61] width 4 height 7
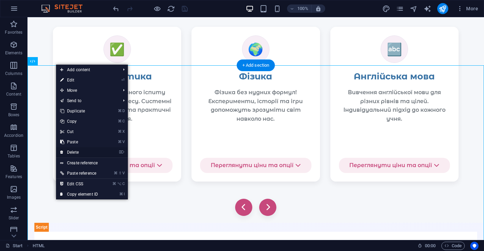
click at [79, 153] on link "⌦ Delete" at bounding box center [79, 152] width 46 height 10
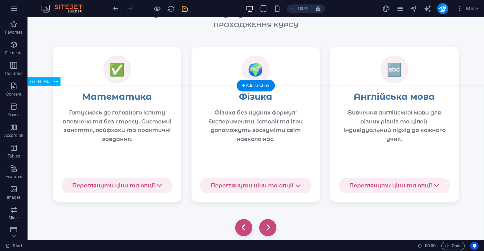
scroll to position [1171, 0]
